Goal: Book appointment/travel/reservation

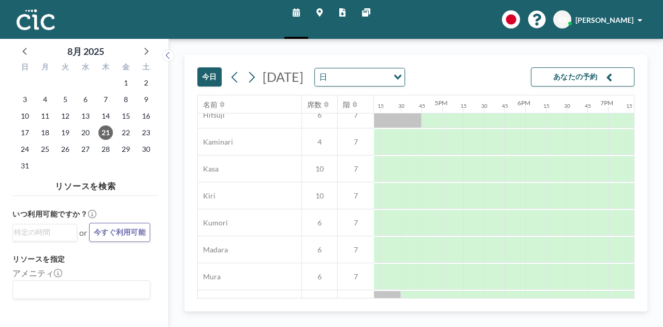
scroll to position [66, 1340]
click at [320, 14] on icon at bounding box center [319, 12] width 6 height 8
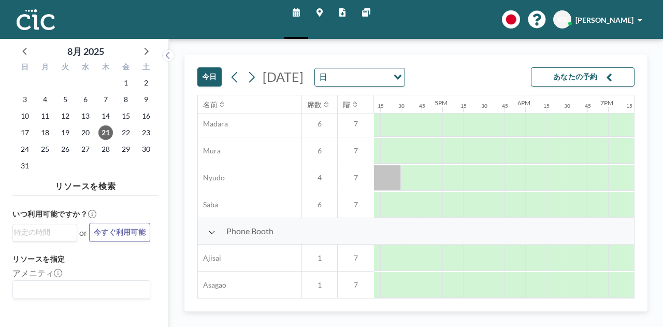
scroll to position [189, 1340]
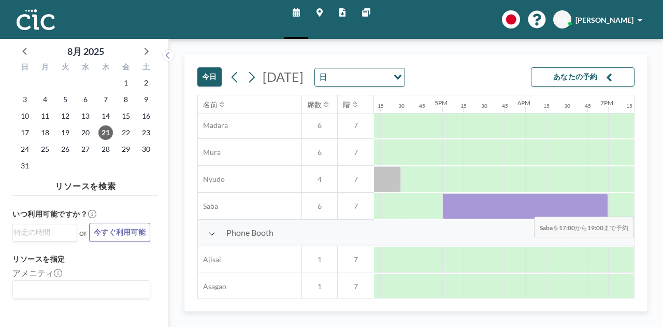
drag, startPoint x: 448, startPoint y: 206, endPoint x: 598, endPoint y: 209, distance: 150.1
click at [598, 209] on div at bounding box center [525, 206] width 166 height 26
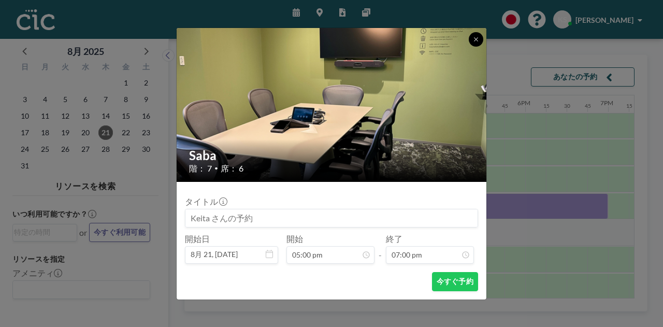
click at [474, 39] on icon at bounding box center [476, 39] width 6 height 6
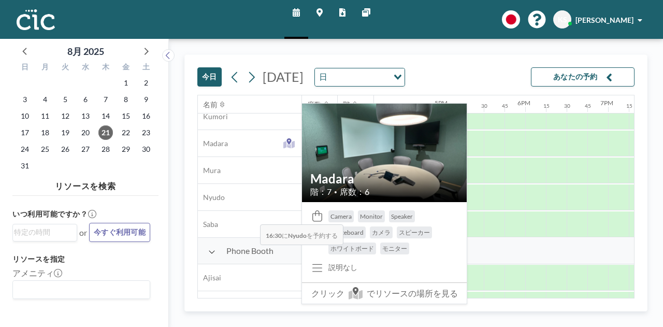
scroll to position [172, 1340]
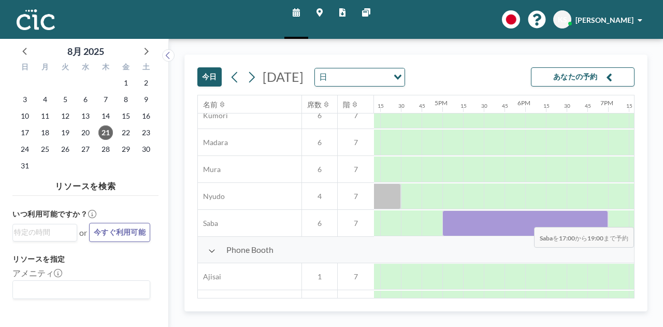
drag, startPoint x: 450, startPoint y: 218, endPoint x: 608, endPoint y: 219, distance: 157.9
click at [608, 219] on div at bounding box center [28, 223] width 1988 height 27
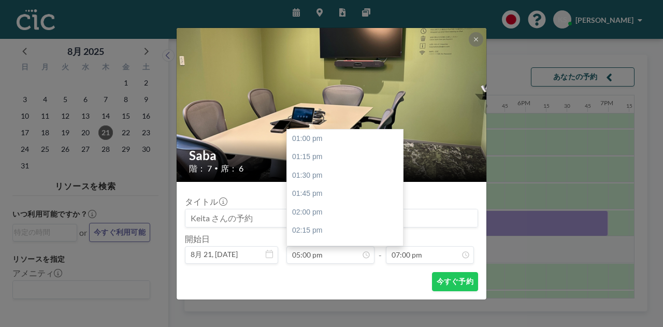
scroll to position [295, 0]
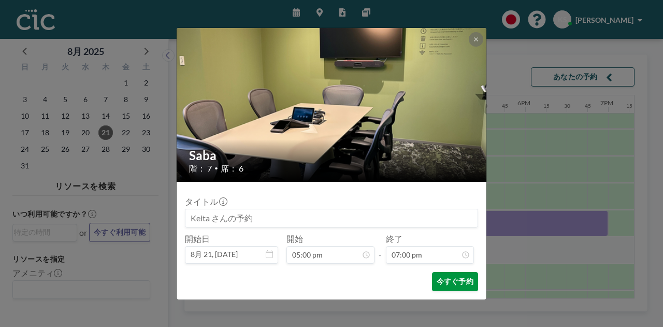
click at [446, 279] on button "今すぐ予約" at bounding box center [455, 281] width 46 height 19
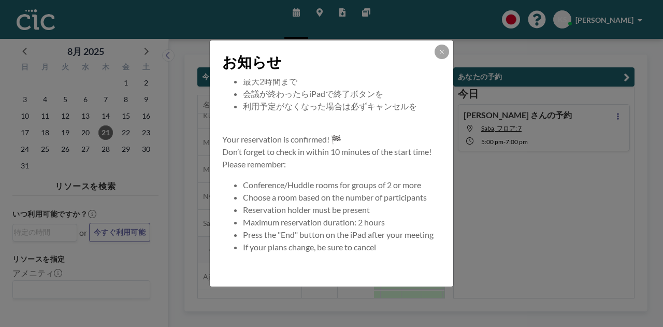
scroll to position [0, 0]
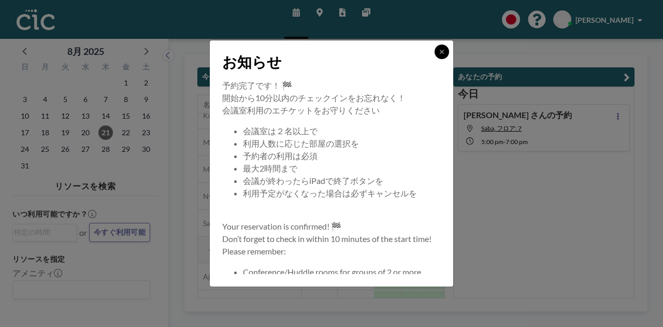
click at [440, 53] on icon at bounding box center [441, 52] width 4 height 4
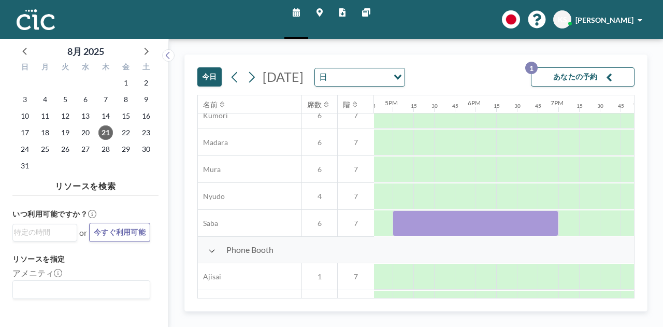
scroll to position [172, 1369]
click at [400, 228] on div at bounding box center [402, 223] width 21 height 26
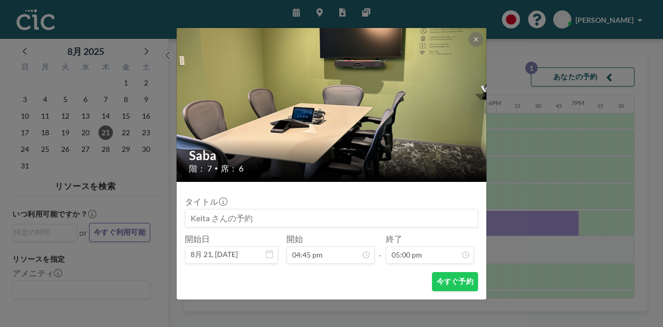
scroll to position [276, 0]
click at [478, 39] on icon at bounding box center [476, 39] width 6 height 6
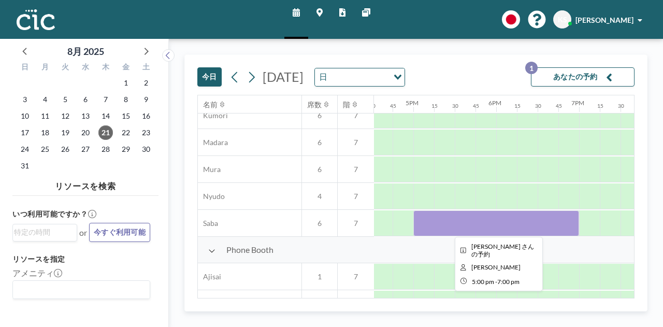
drag, startPoint x: 420, startPoint y: 223, endPoint x: 427, endPoint y: 223, distance: 7.2
click at [427, 223] on div at bounding box center [496, 223] width 166 height 26
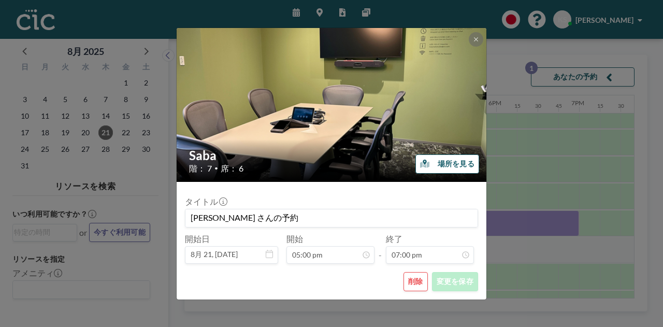
scroll to position [1400, 0]
click at [420, 283] on button "削除" at bounding box center [415, 281] width 24 height 19
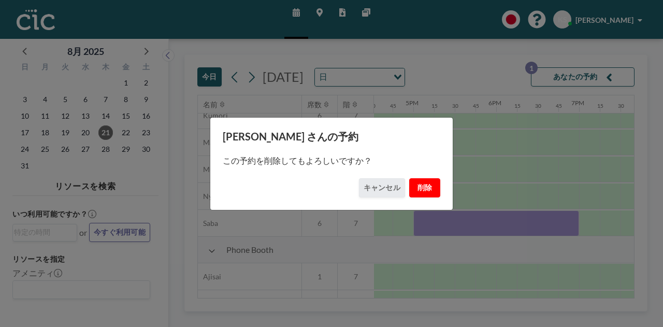
click at [427, 192] on button "削除" at bounding box center [424, 187] width 31 height 19
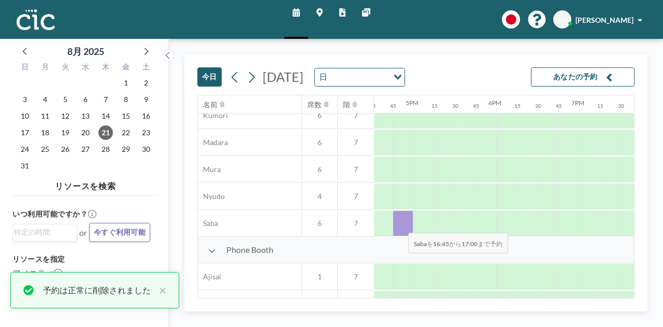
click at [400, 225] on div at bounding box center [402, 223] width 21 height 26
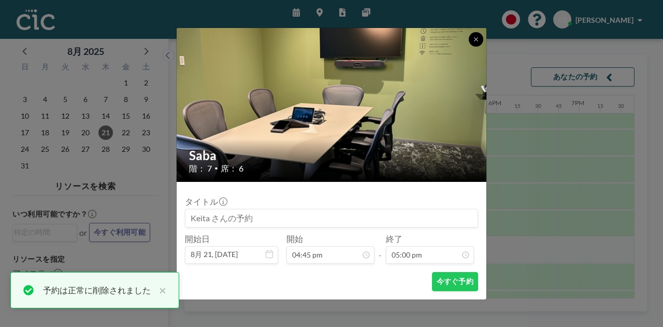
click at [473, 39] on icon at bounding box center [476, 39] width 6 height 6
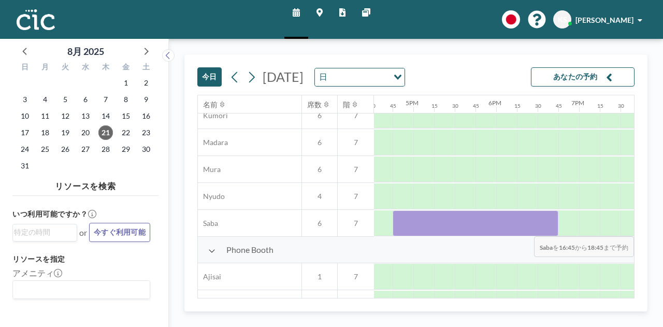
drag, startPoint x: 407, startPoint y: 218, endPoint x: 549, endPoint y: 228, distance: 141.7
click at [549, 228] on div at bounding box center [475, 223] width 166 height 26
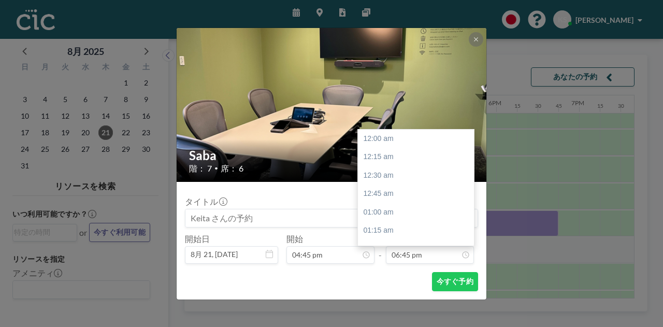
scroll to position [1382, 0]
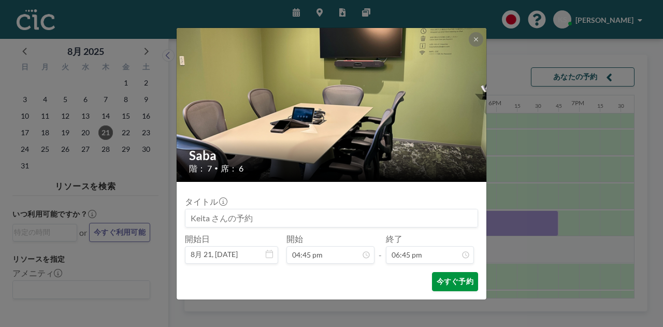
click at [449, 277] on button "今すぐ予約" at bounding box center [455, 281] width 46 height 19
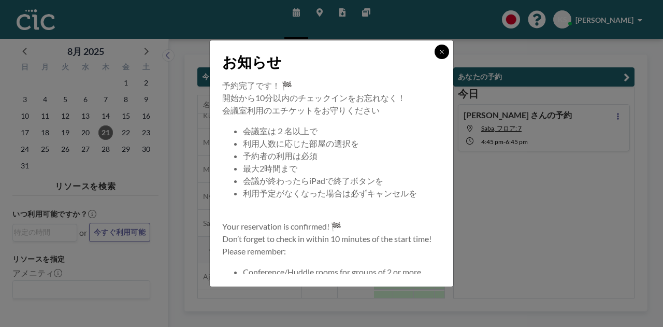
click at [441, 49] on icon at bounding box center [441, 52] width 6 height 6
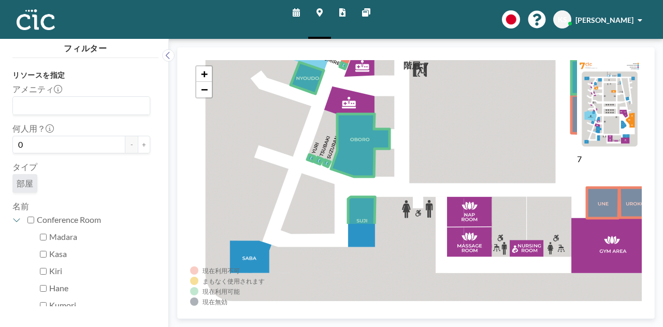
drag, startPoint x: 372, startPoint y: 221, endPoint x: 407, endPoint y: 114, distance: 112.8
click at [407, 114] on div "+ −" at bounding box center [415, 182] width 451 height 245
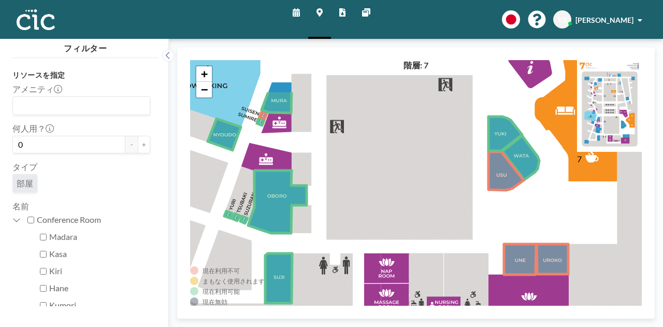
drag, startPoint x: 446, startPoint y: 188, endPoint x: 363, endPoint y: 244, distance: 100.2
click at [363, 244] on div "+ −" at bounding box center [415, 182] width 451 height 245
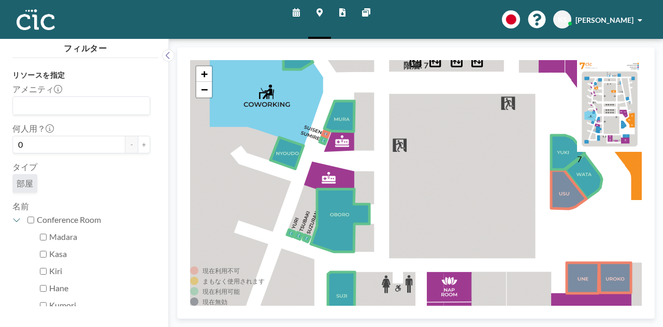
drag, startPoint x: 351, startPoint y: 166, endPoint x: 414, endPoint y: 185, distance: 65.3
click at [414, 185] on div "+ −" at bounding box center [415, 182] width 451 height 245
